Goal: Task Accomplishment & Management: Use online tool/utility

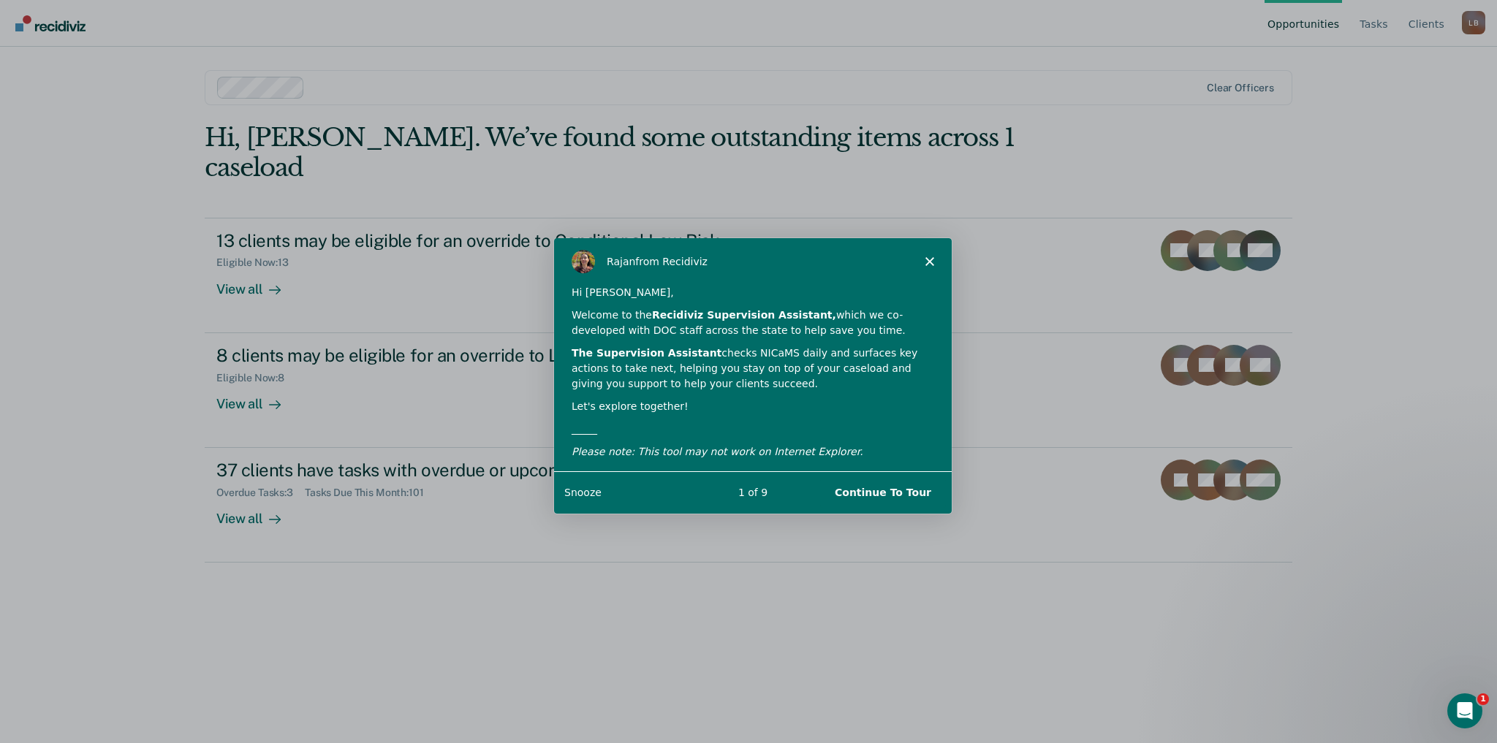
click at [897, 493] on button "Continue To Tour" at bounding box center [882, 492] width 126 height 30
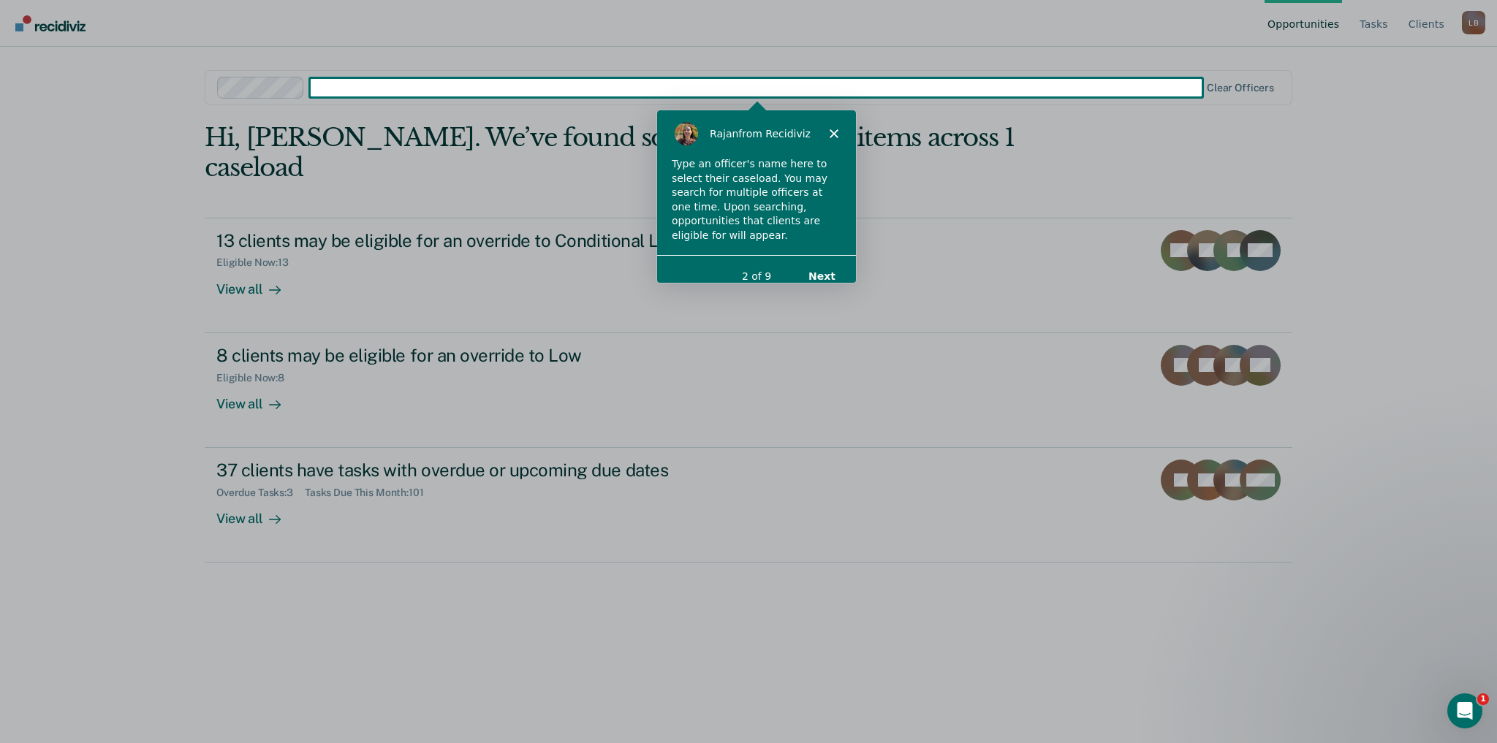
click at [832, 265] on button "Next" at bounding box center [820, 275] width 56 height 30
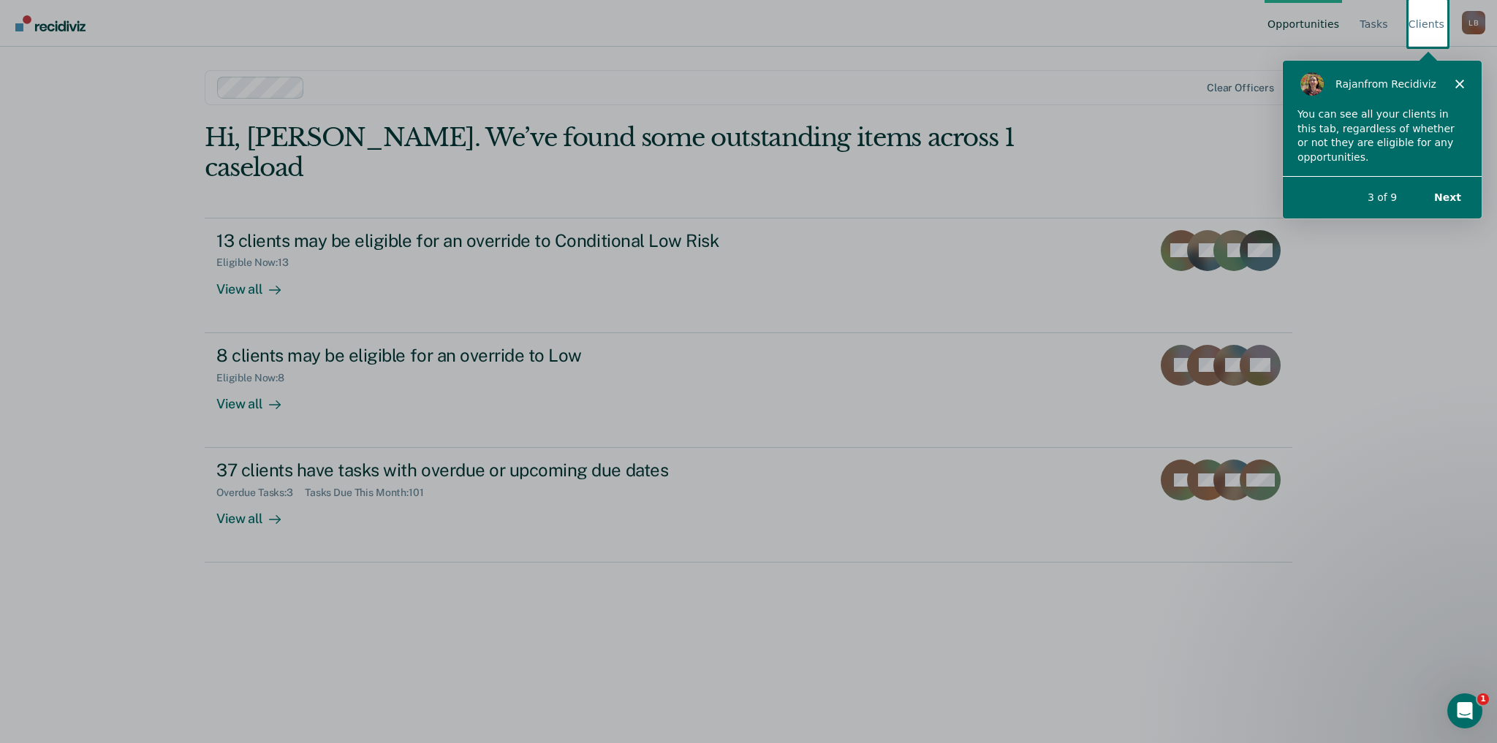
click at [1458, 198] on button "Next" at bounding box center [1447, 196] width 56 height 30
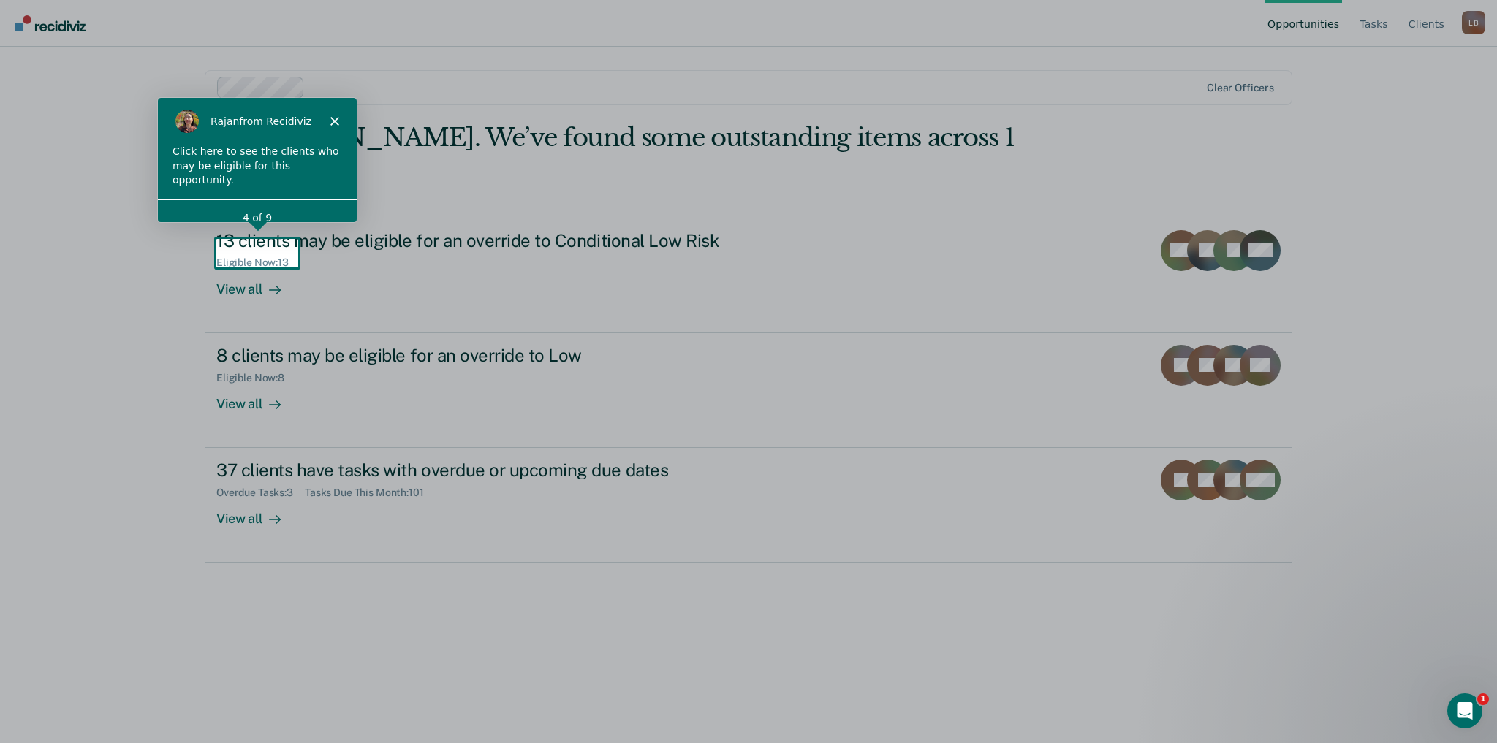
click at [331, 122] on polygon "Close" at bounding box center [334, 119] width 9 height 9
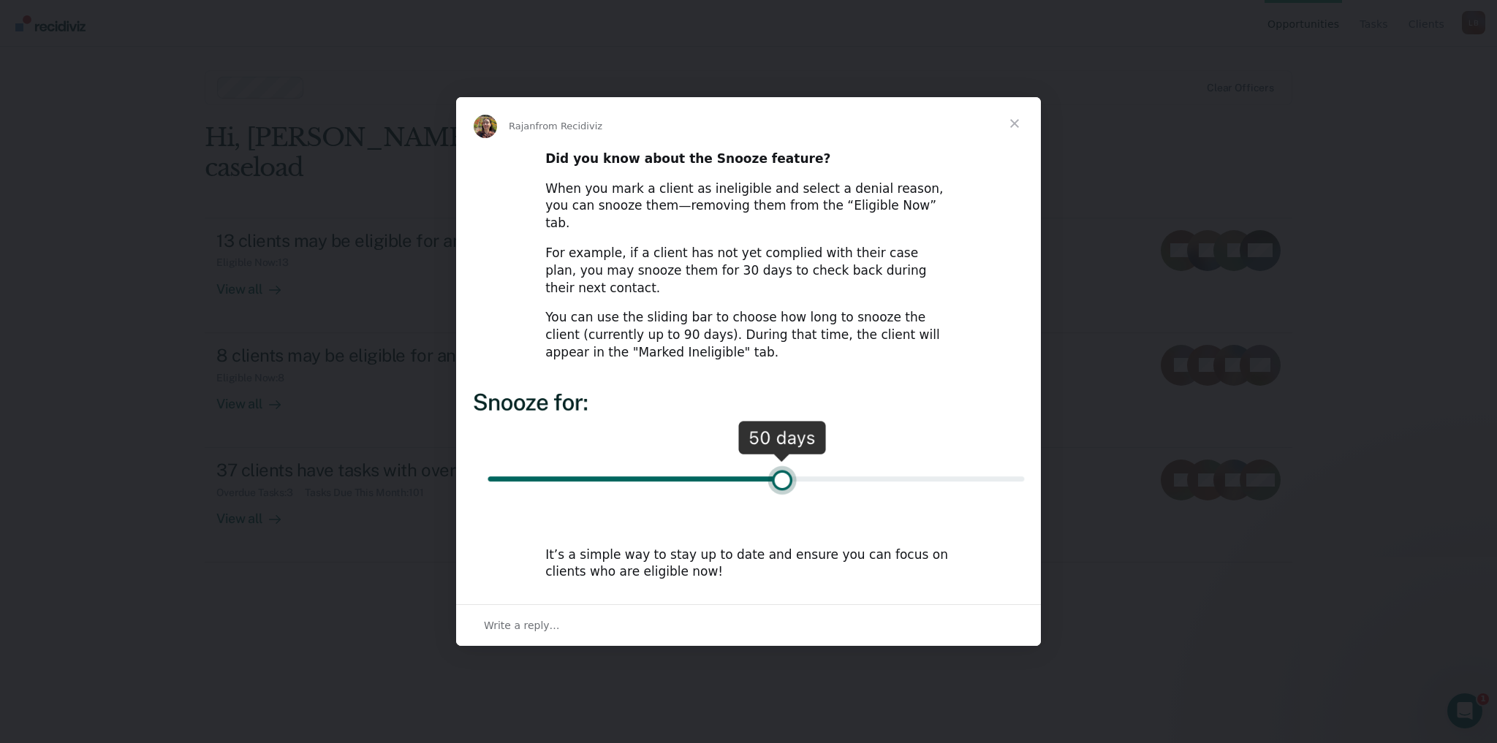
click at [1017, 142] on span "Close" at bounding box center [1014, 123] width 53 height 53
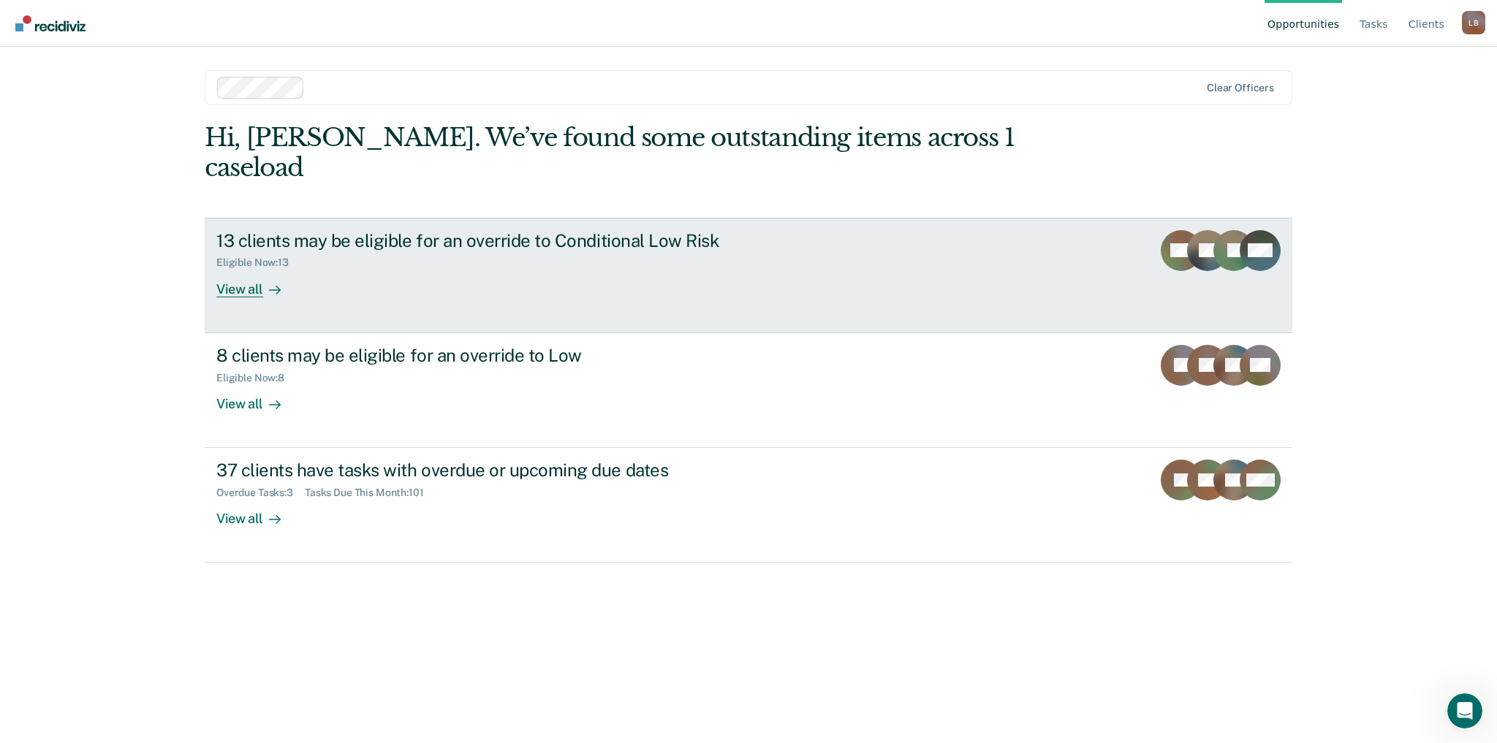
click at [251, 269] on div "View all" at bounding box center [257, 283] width 82 height 29
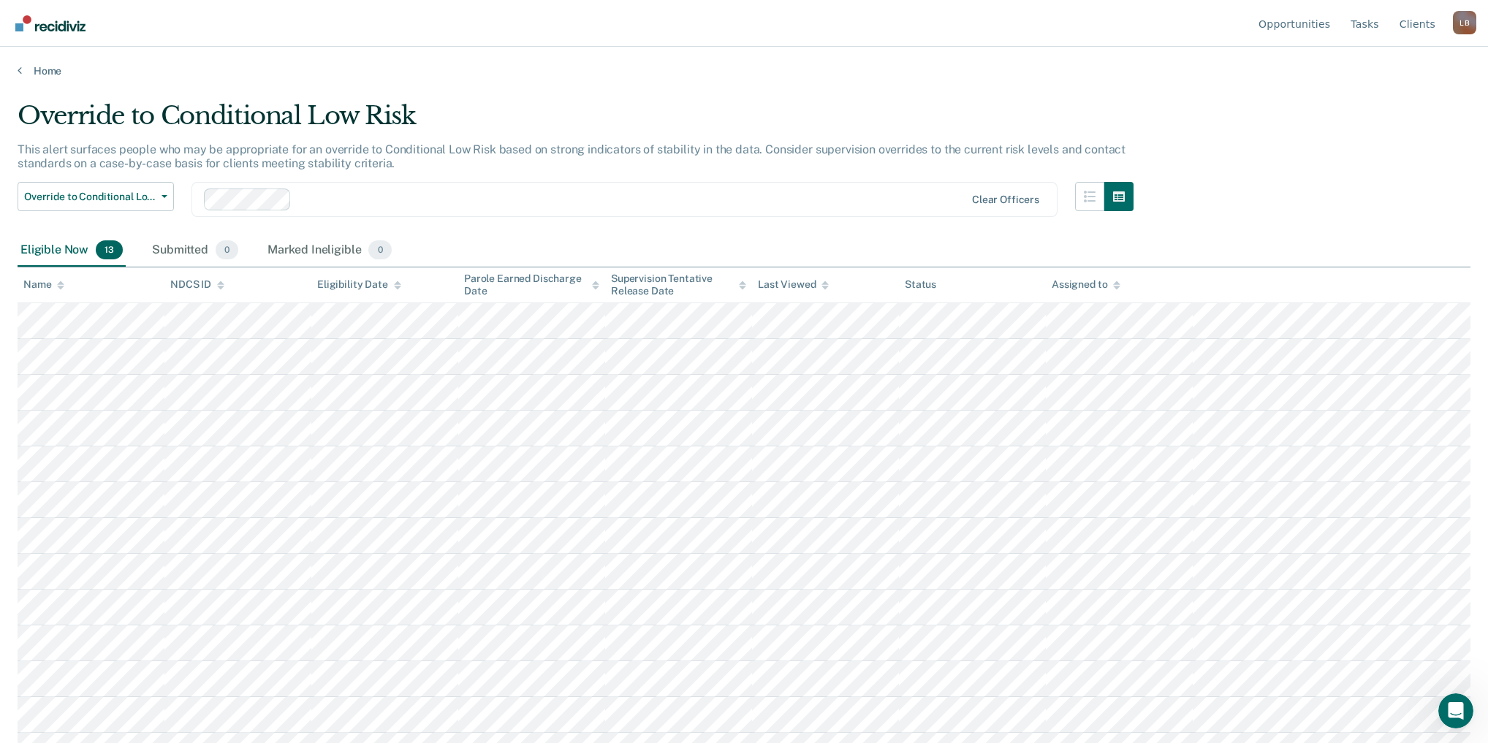
scroll to position [24, 0]
